Goal: Task Accomplishment & Management: Manage account settings

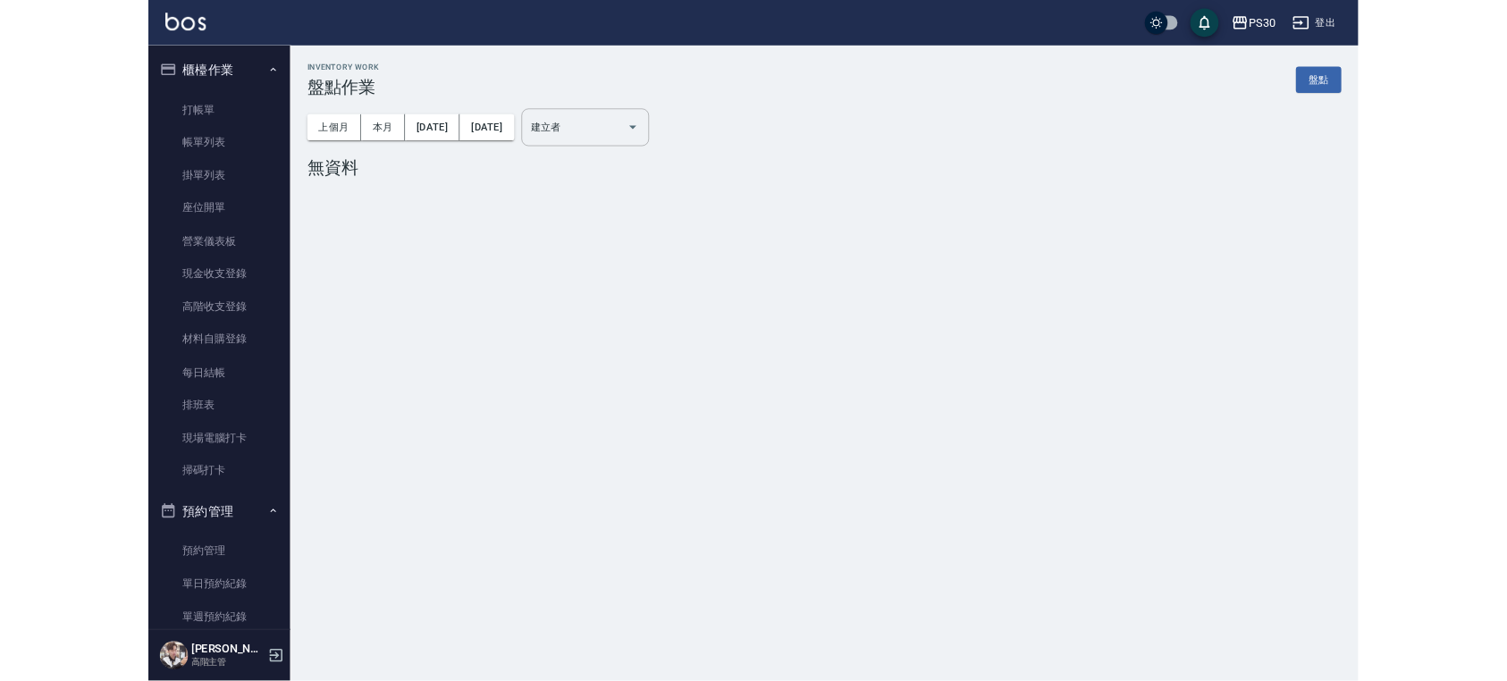
scroll to position [2807, 0]
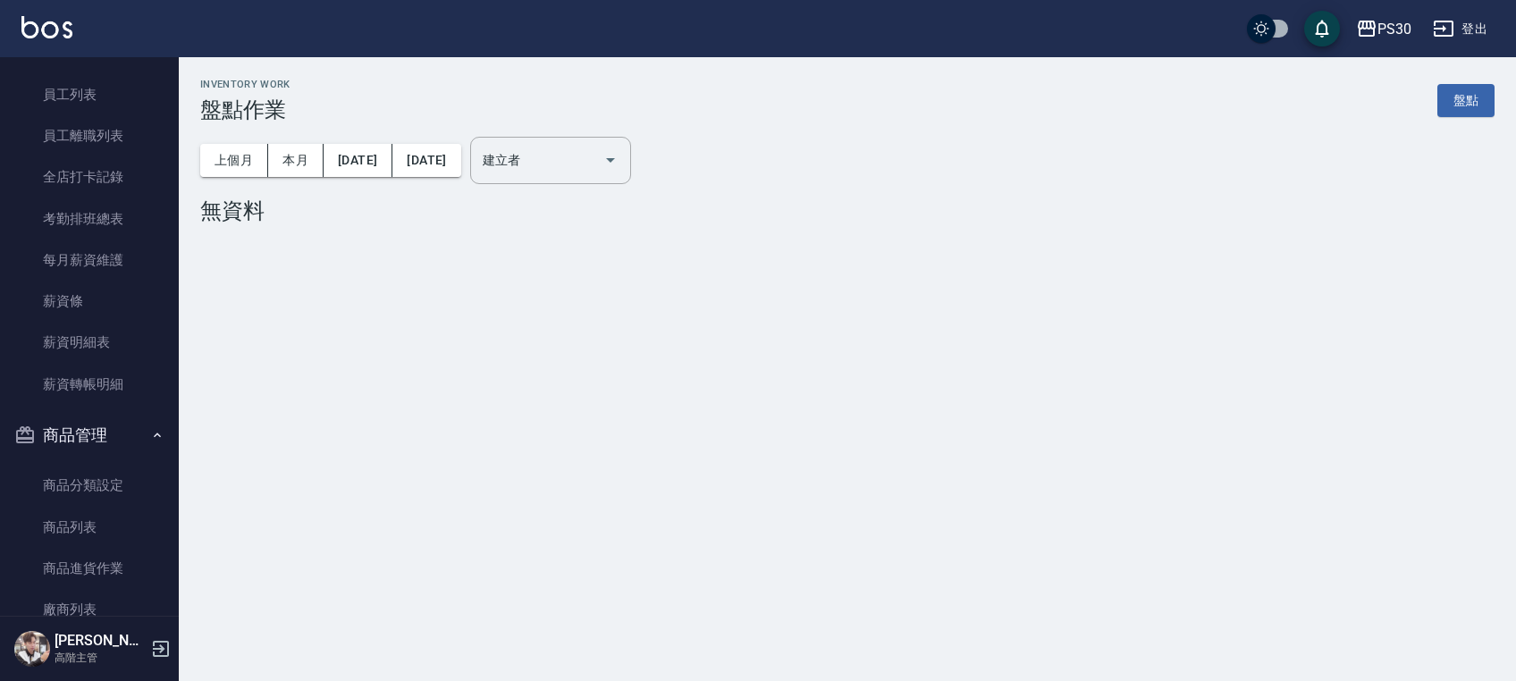
click at [46, 34] on img at bounding box center [46, 27] width 51 height 22
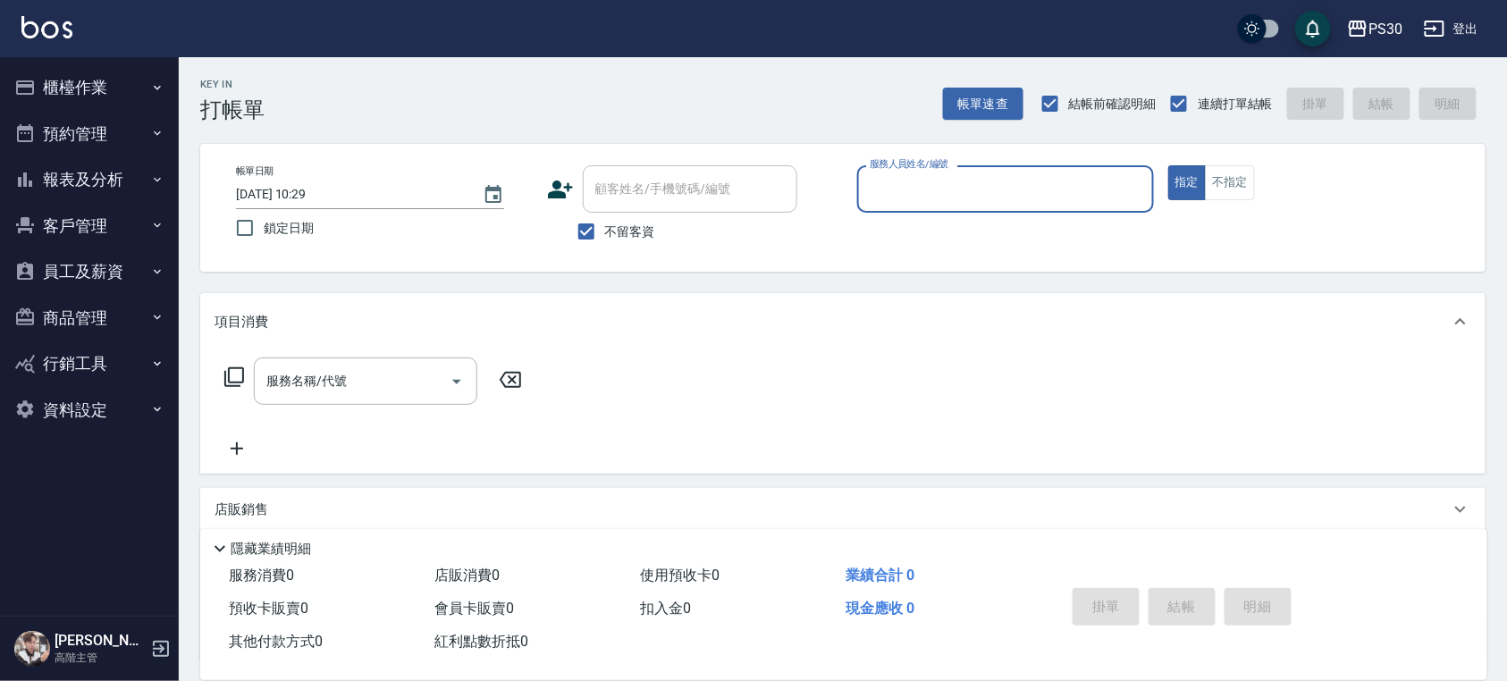
click at [68, 91] on button "櫃檯作業" at bounding box center [89, 87] width 165 height 46
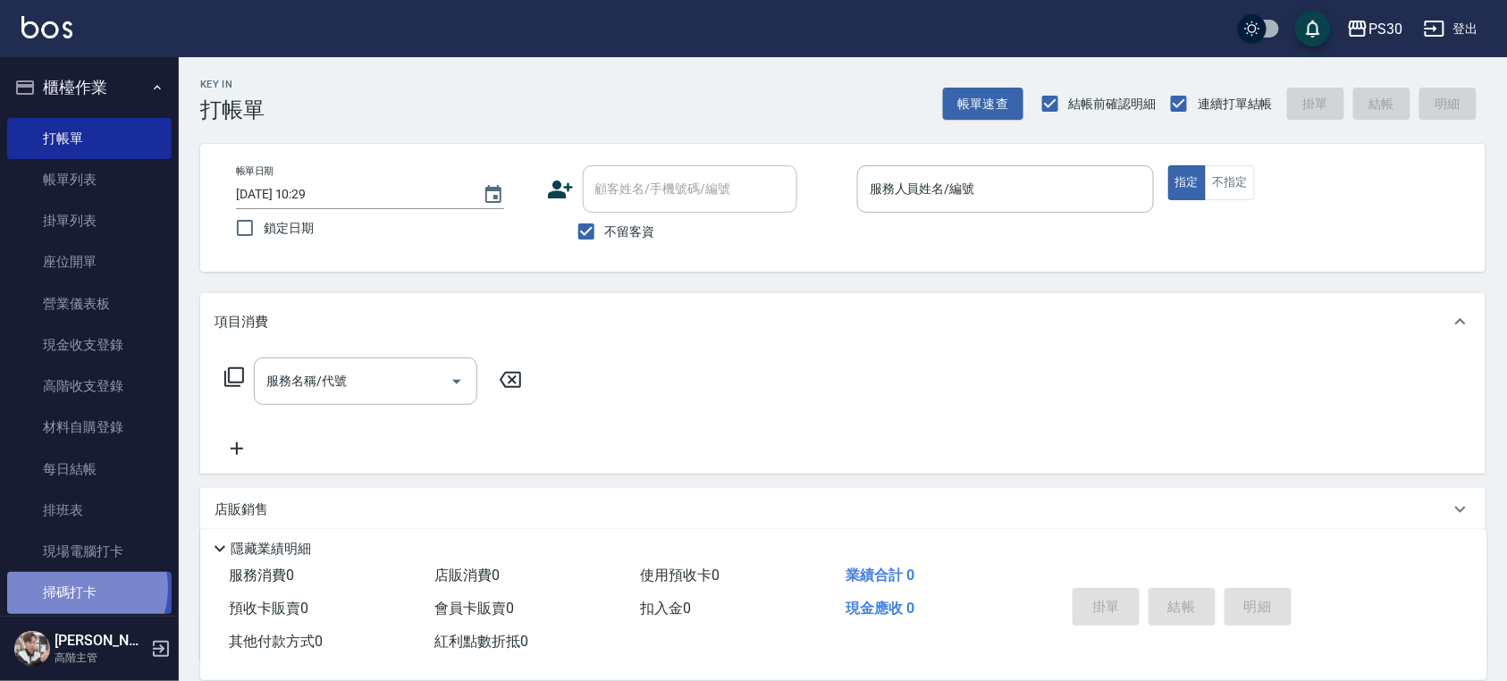
click at [75, 588] on link "掃碼打卡" at bounding box center [89, 592] width 165 height 41
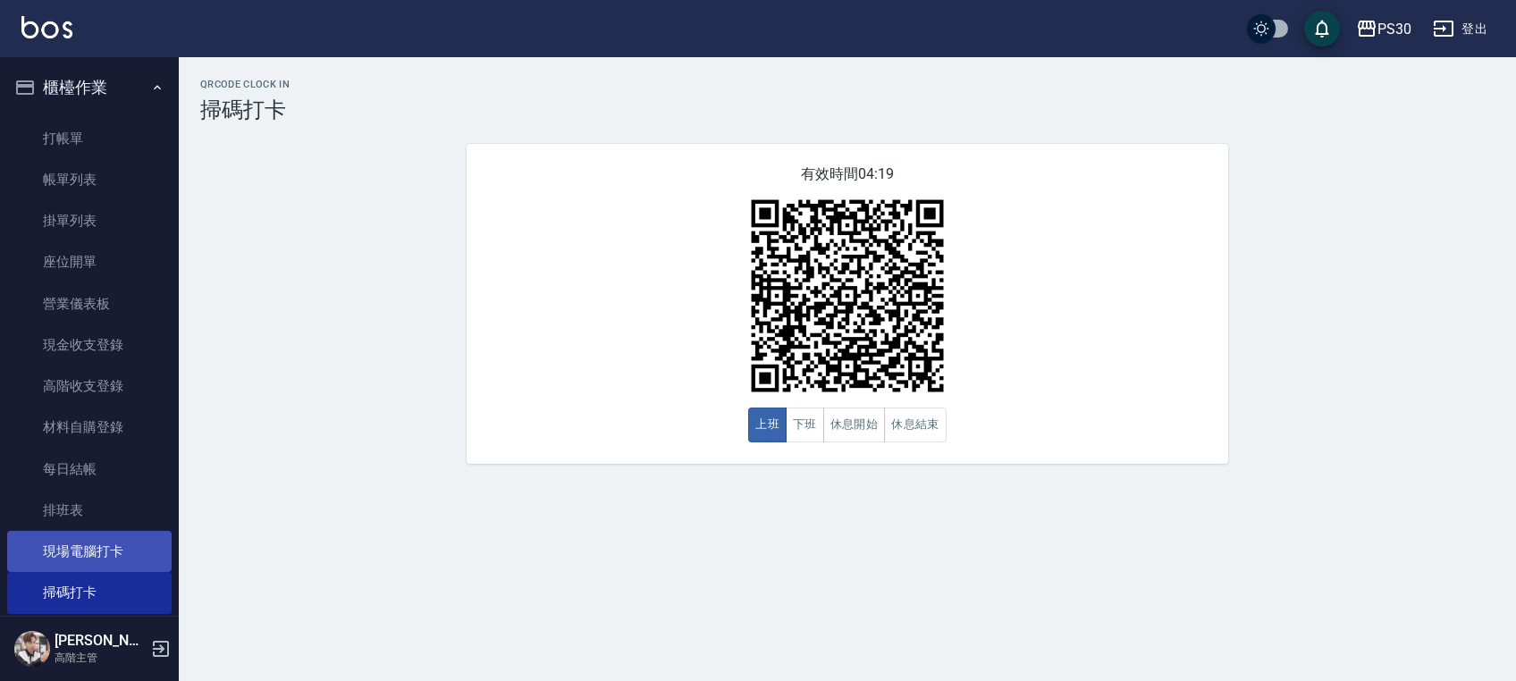
click at [115, 534] on link "現場電腦打卡" at bounding box center [89, 551] width 165 height 41
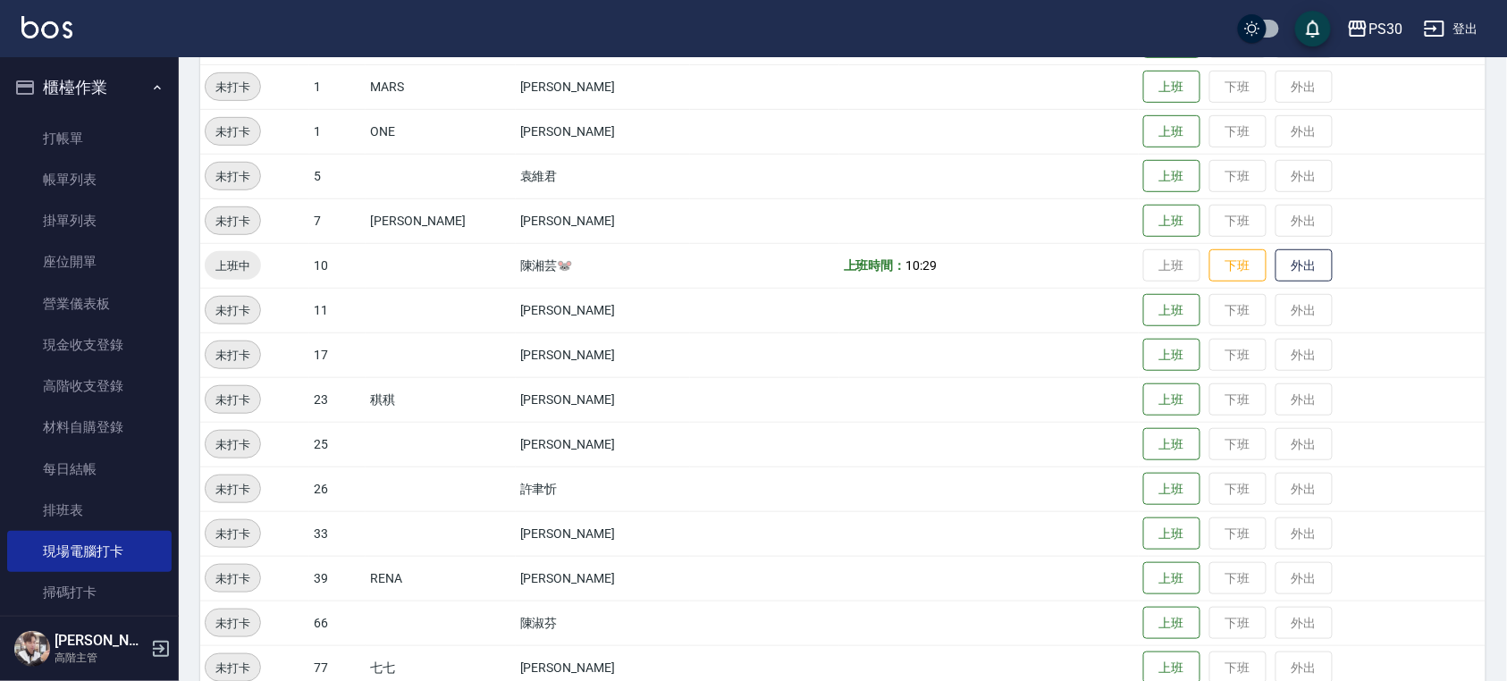
scroll to position [299, 0]
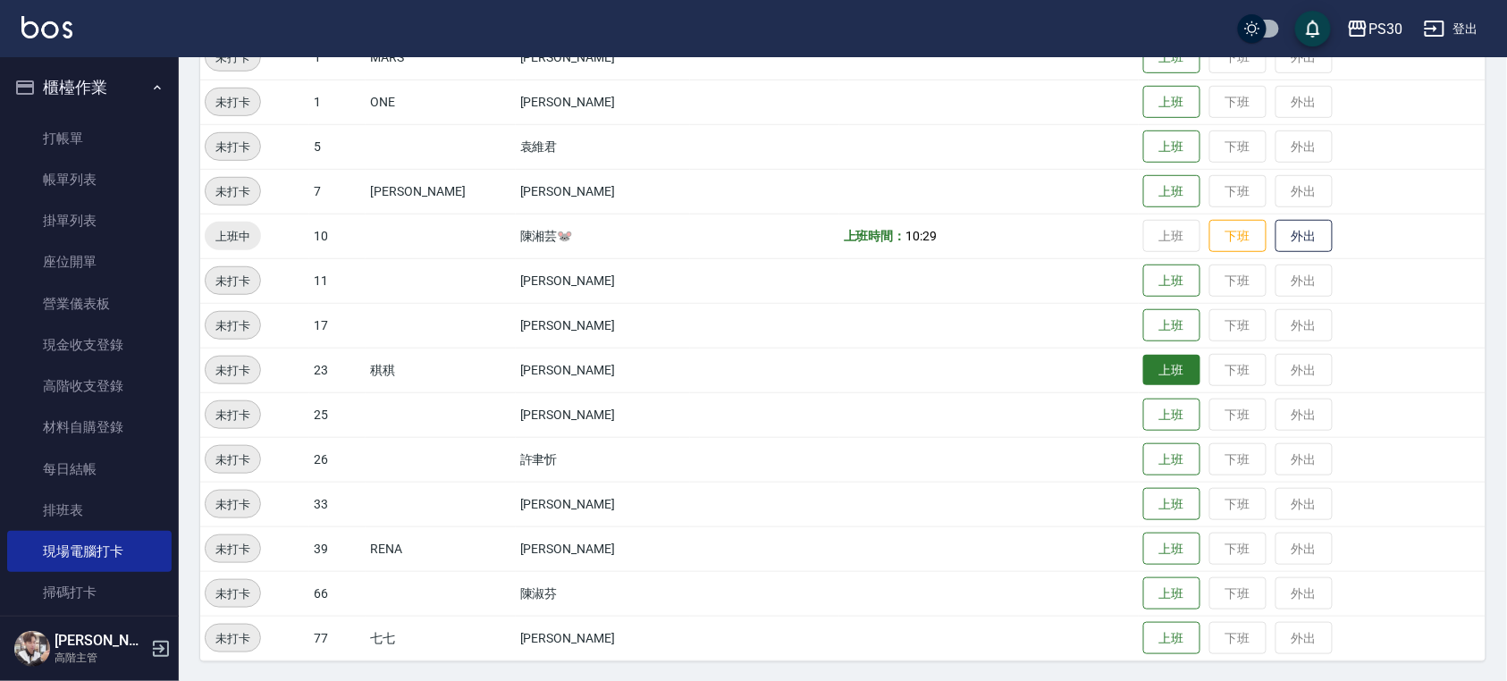
click at [1163, 370] on button "上班" at bounding box center [1172, 370] width 57 height 31
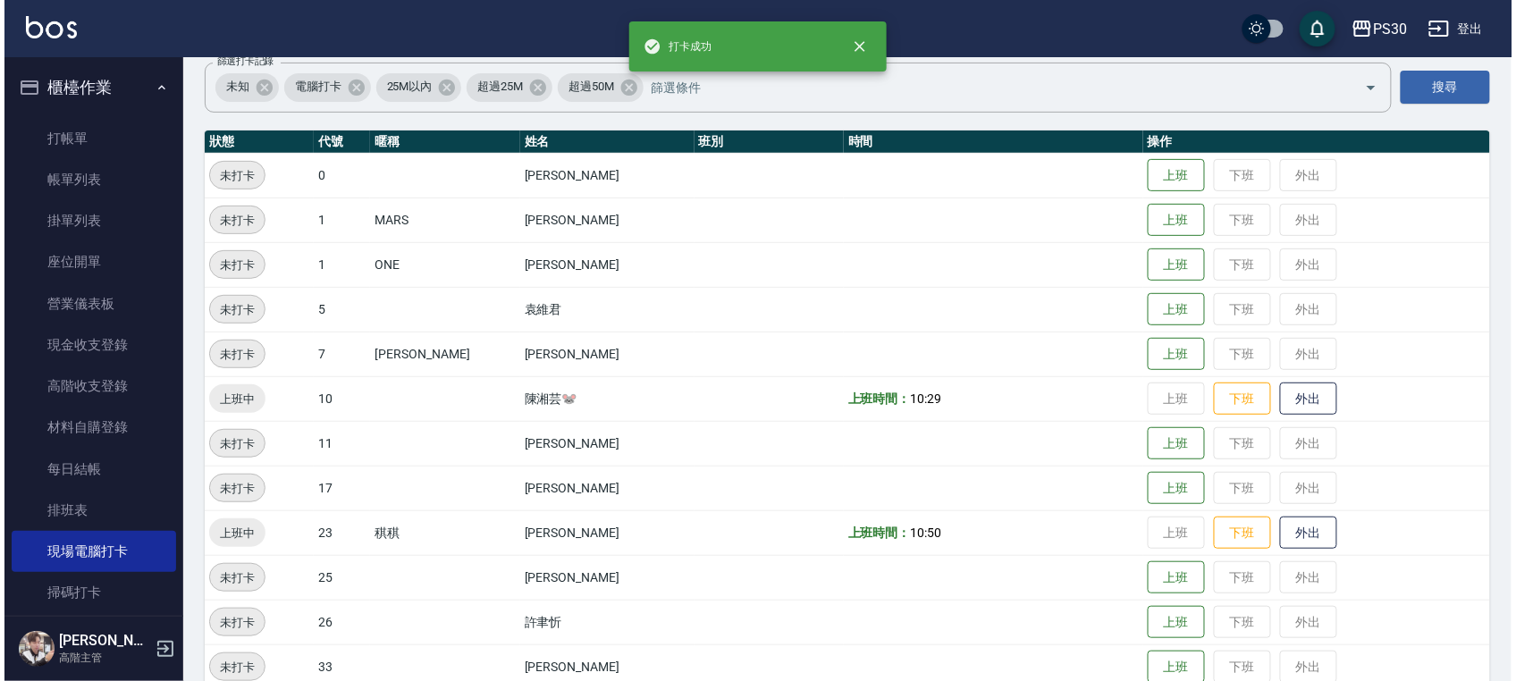
scroll to position [0, 0]
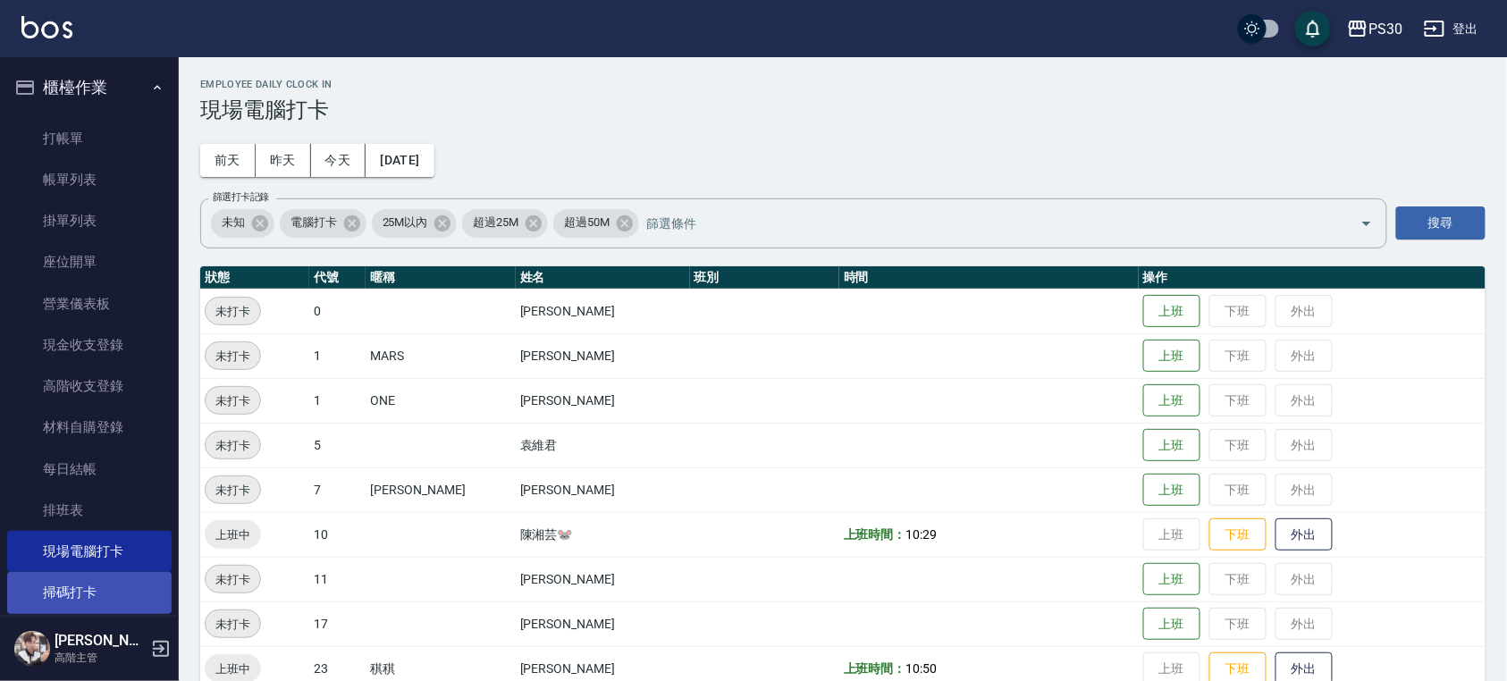
click at [105, 602] on link "掃碼打卡" at bounding box center [89, 592] width 165 height 41
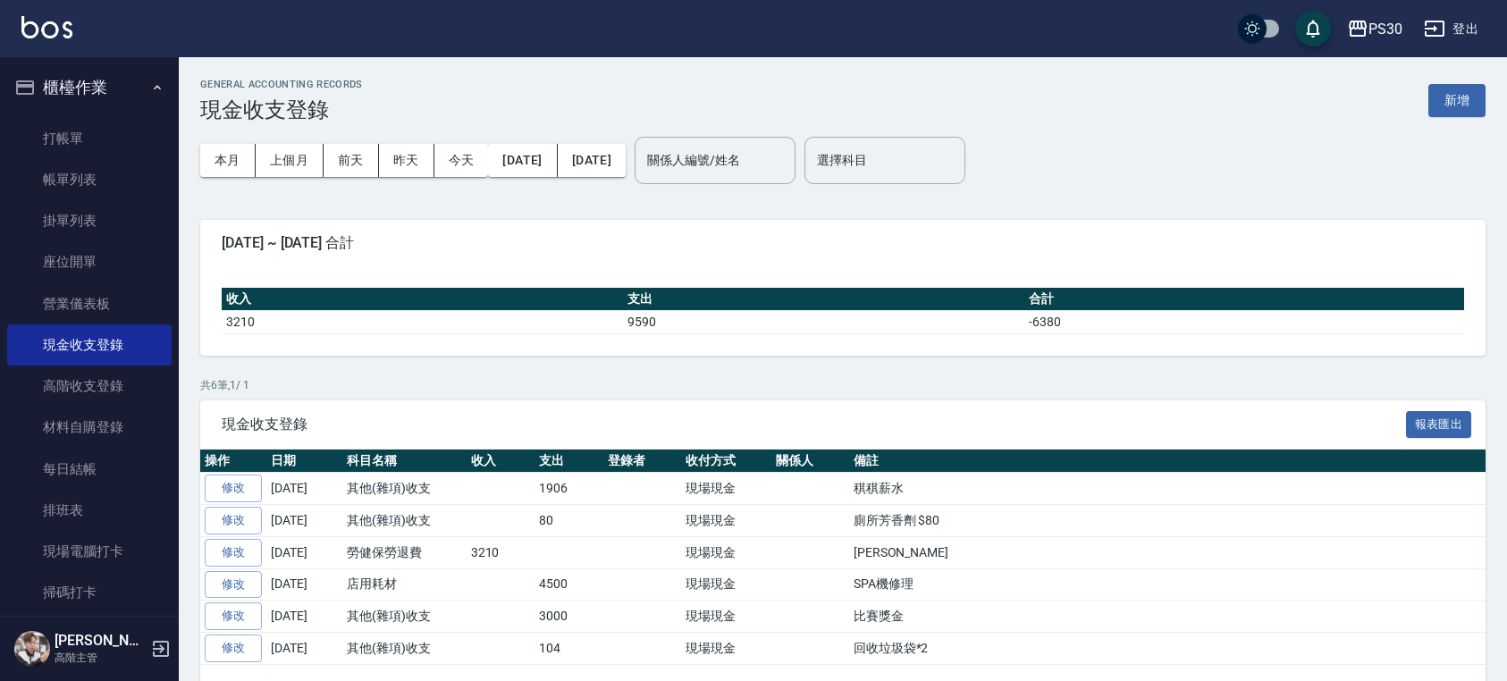
scroll to position [59, 0]
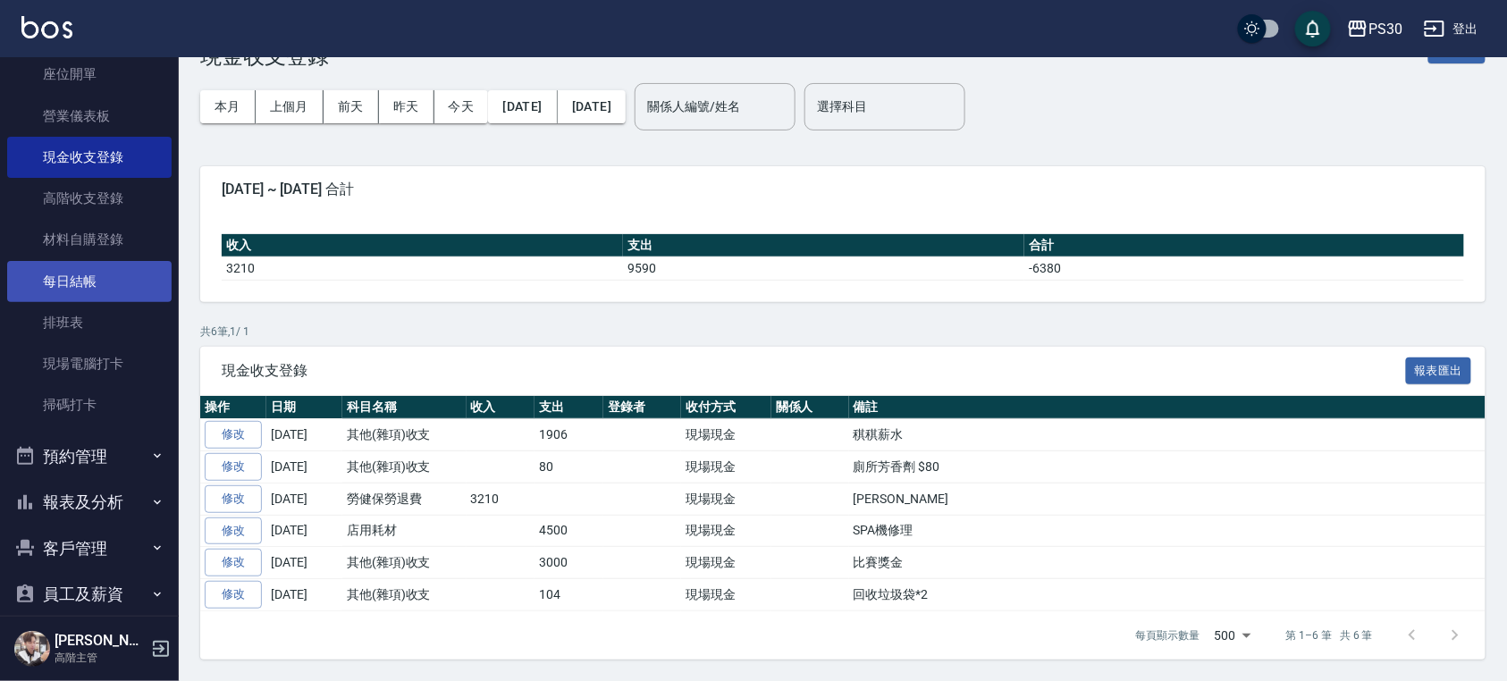
scroll to position [348, 0]
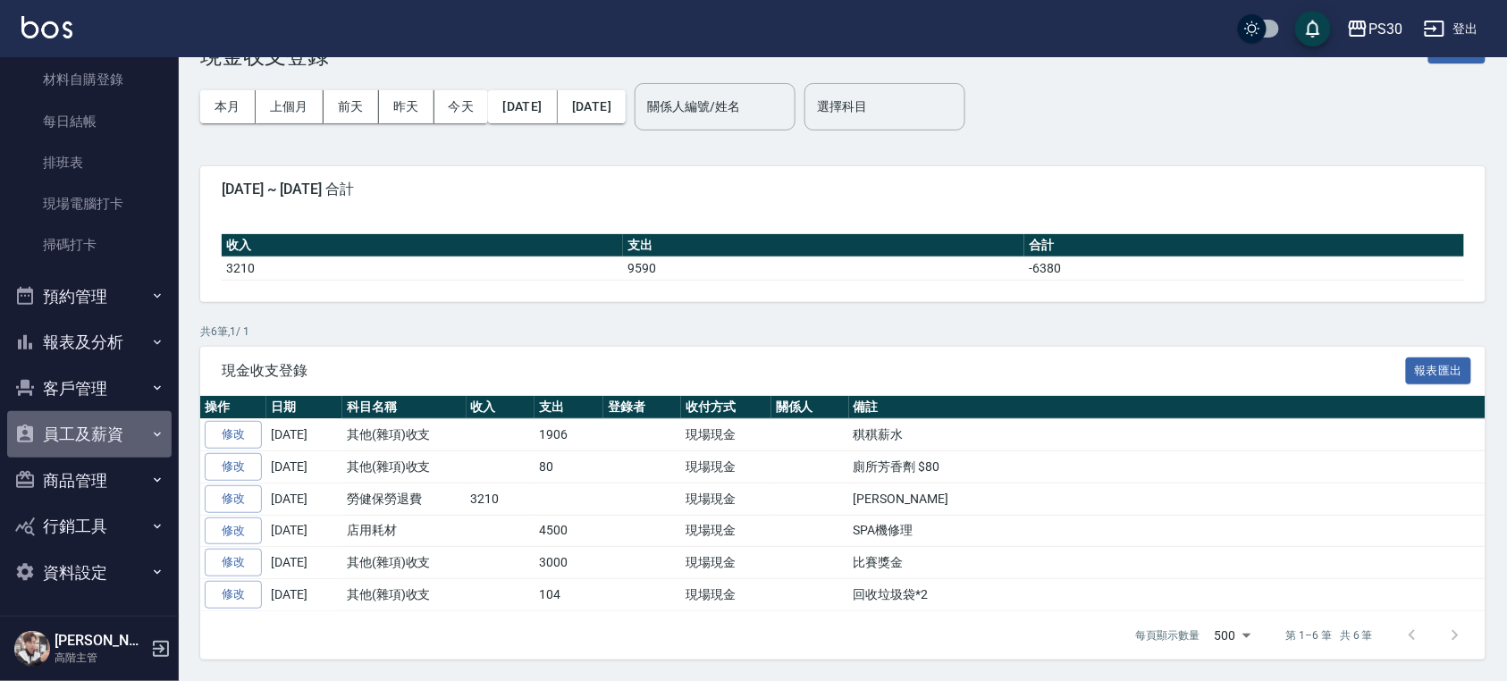
click at [108, 434] on button "員工及薪資" at bounding box center [89, 434] width 165 height 46
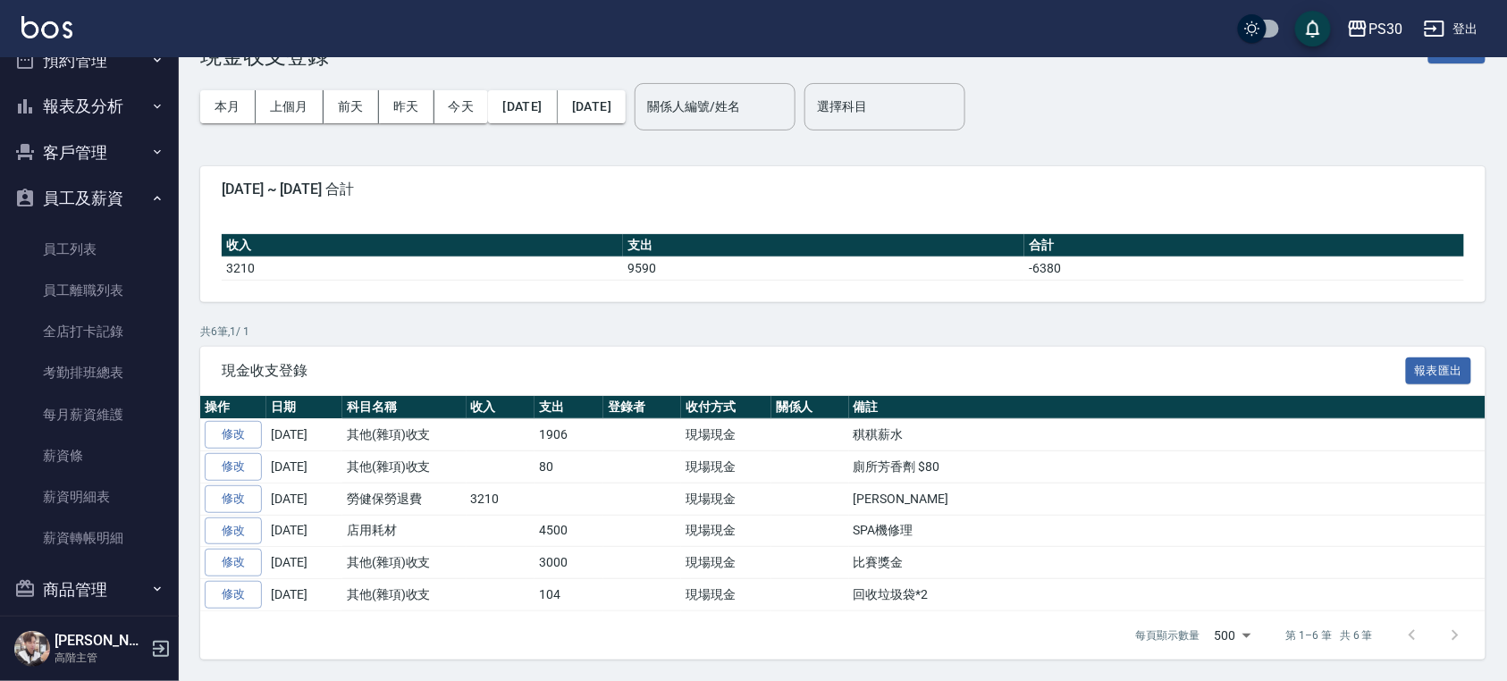
scroll to position [587, 0]
click at [114, 441] on link "薪資條" at bounding box center [89, 453] width 165 height 41
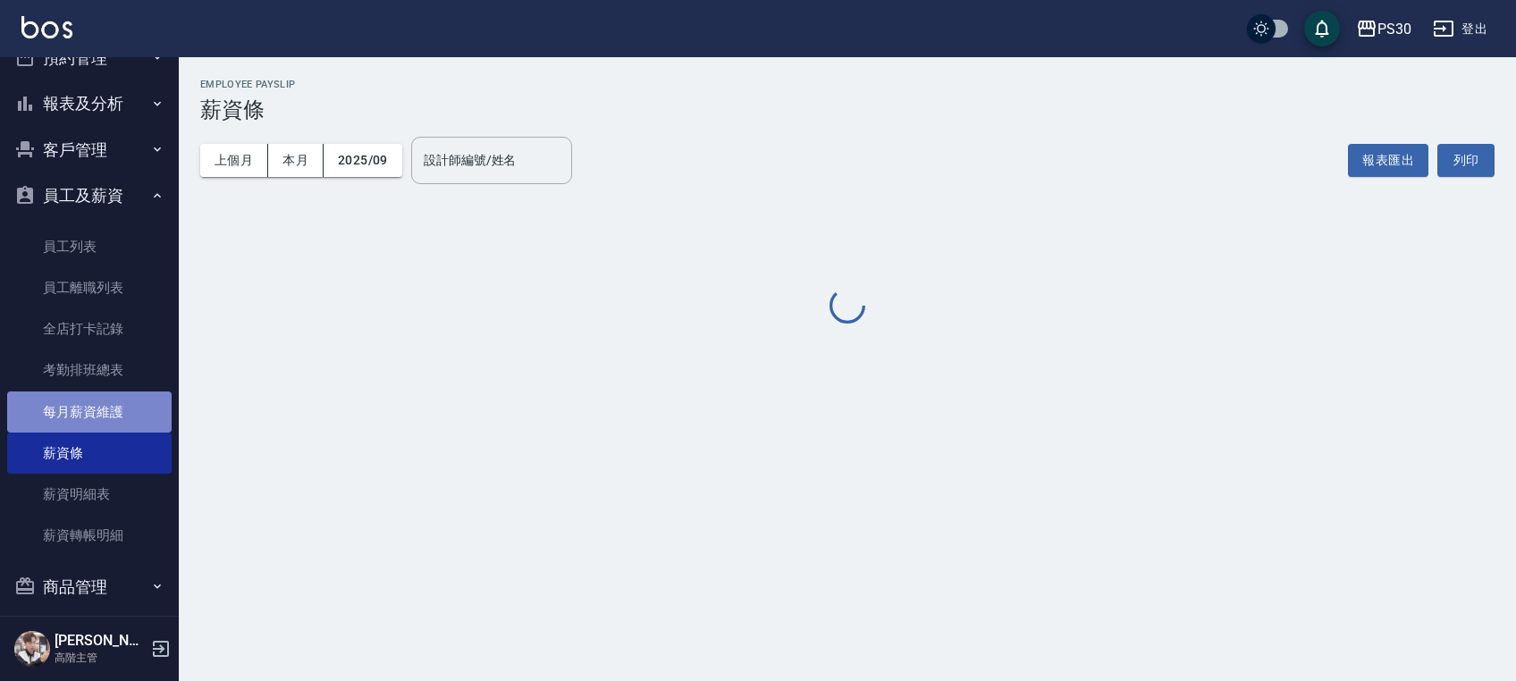
click at [119, 409] on link "每月薪資維護" at bounding box center [89, 412] width 165 height 41
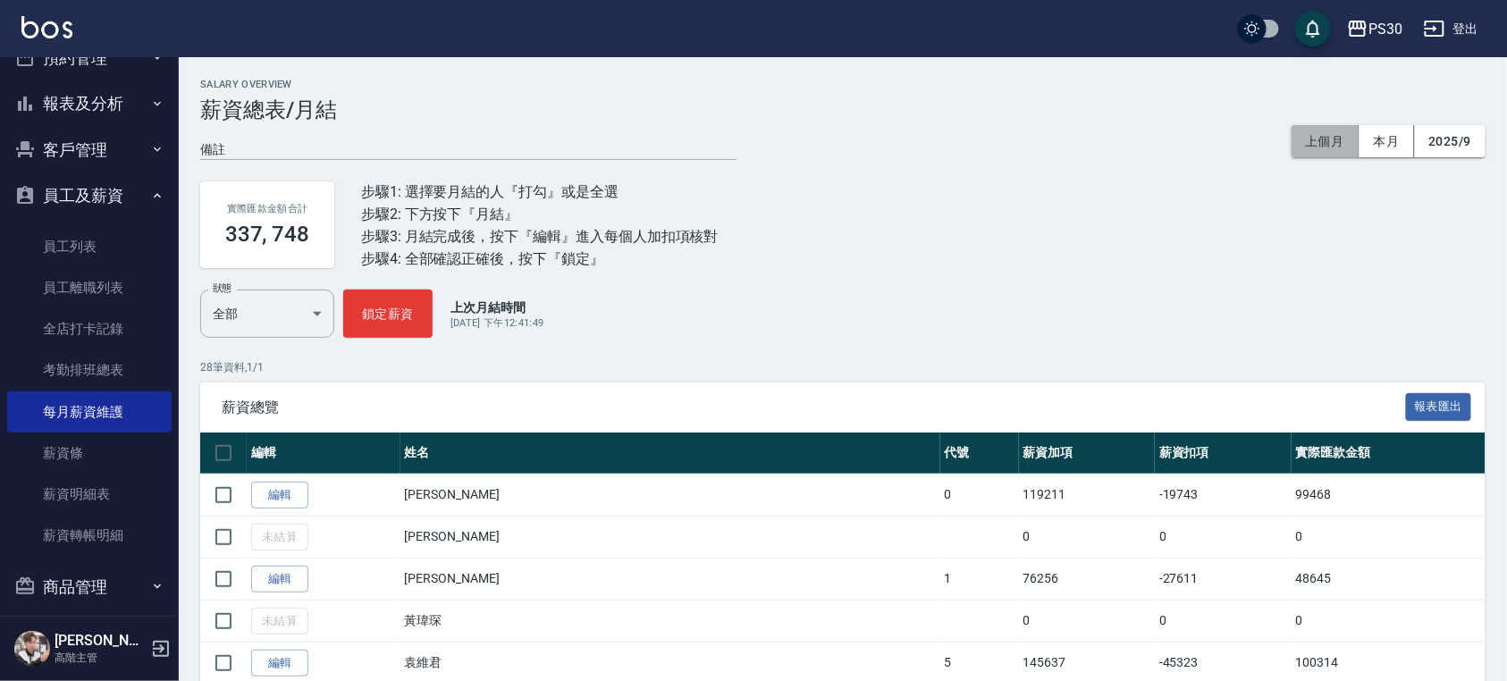
click at [1324, 131] on button "上個月" at bounding box center [1326, 141] width 68 height 33
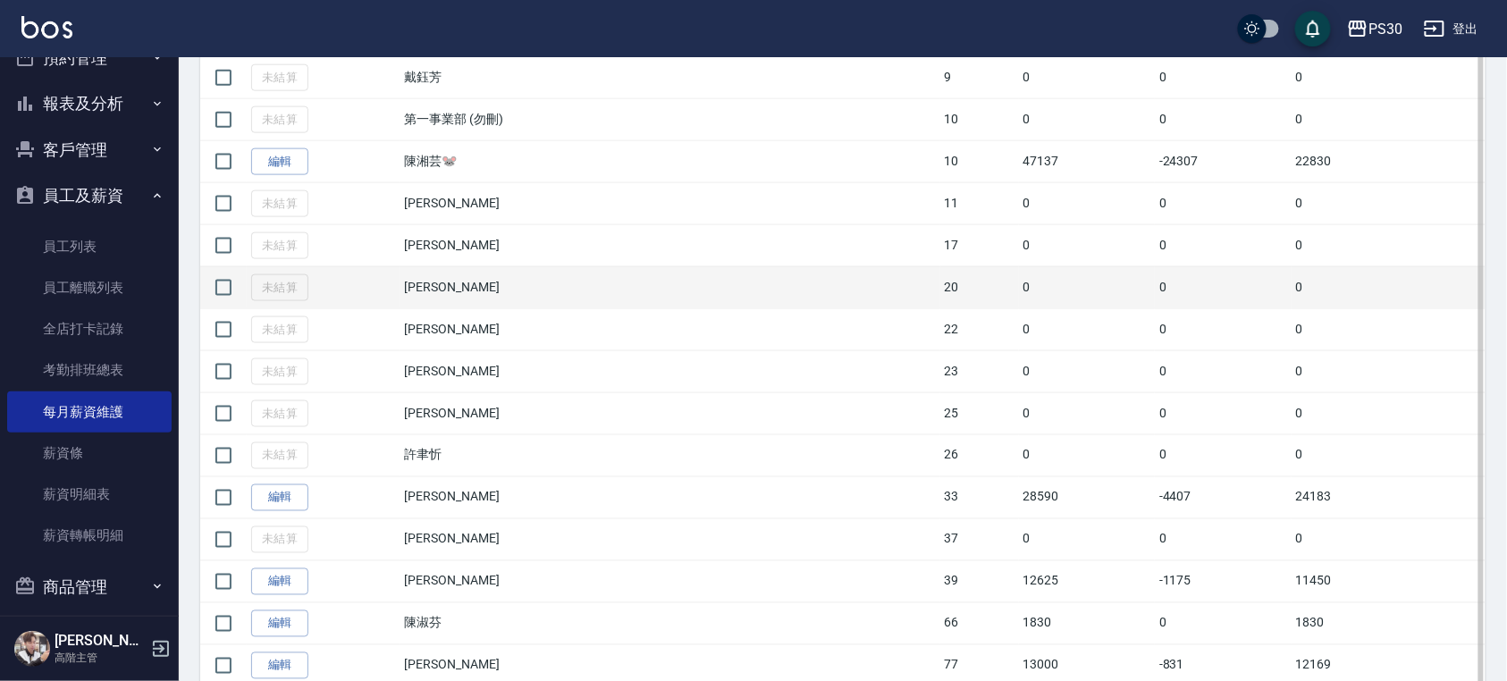
scroll to position [559, 0]
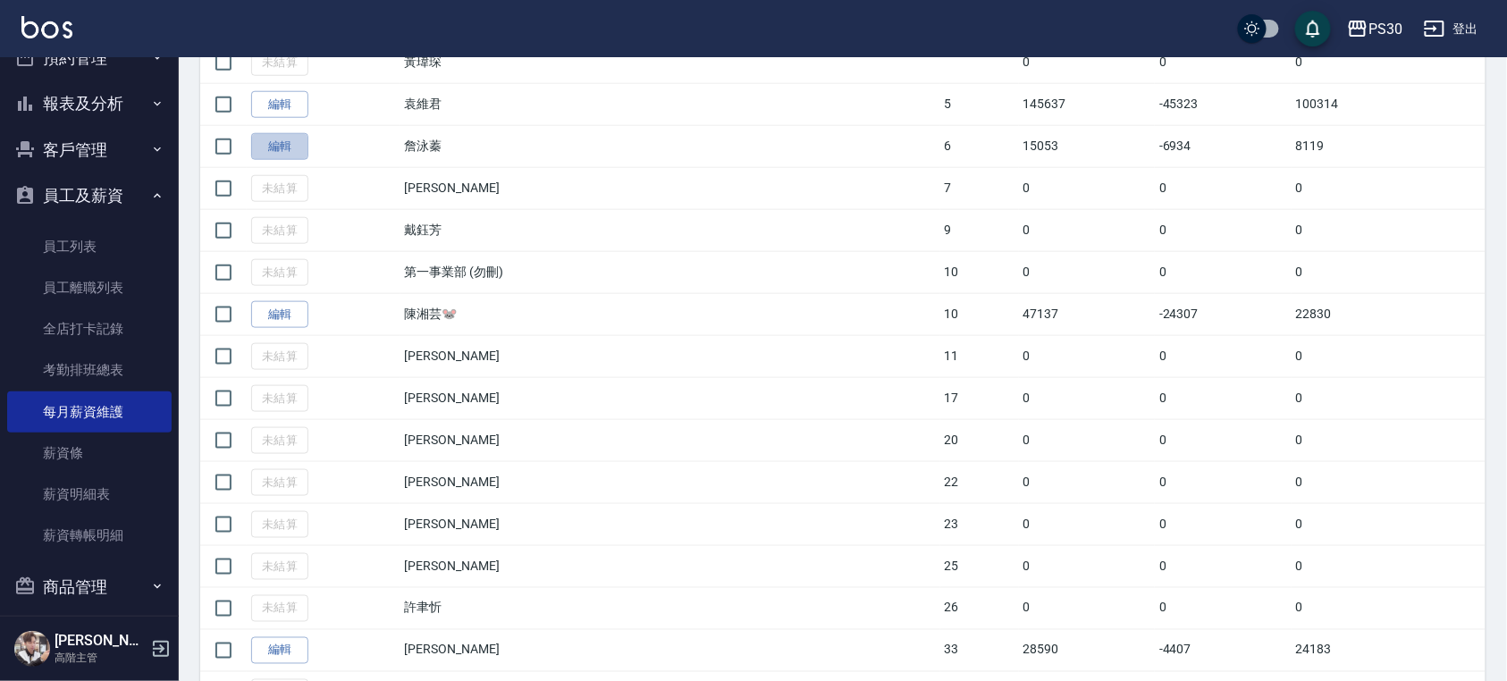
click at [252, 147] on link "編輯" at bounding box center [279, 147] width 57 height 28
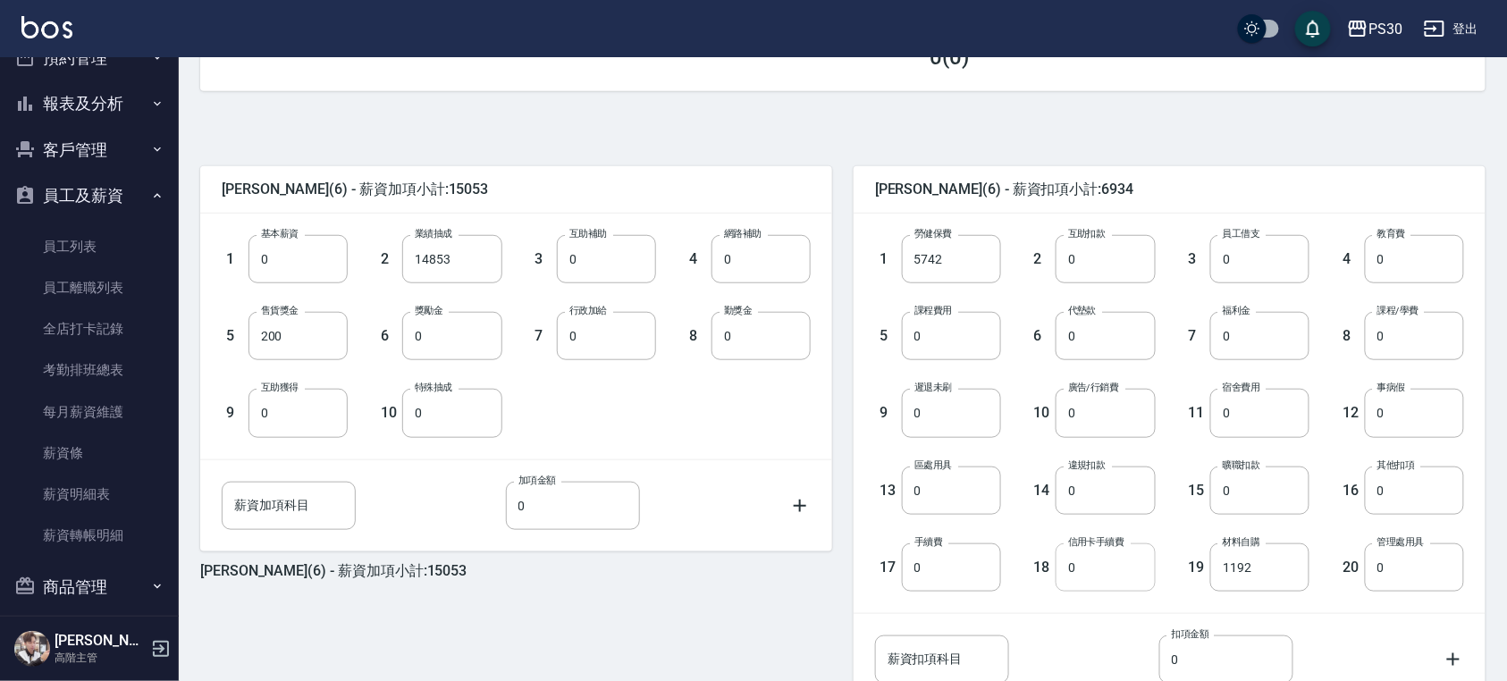
scroll to position [477, 0]
